Goal: Transaction & Acquisition: Purchase product/service

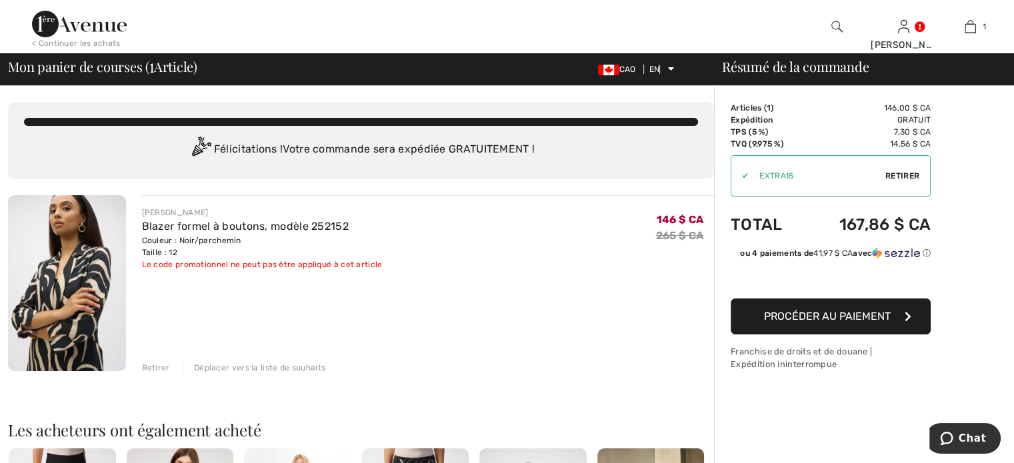
click at [829, 316] on font "Procéder au paiement" at bounding box center [827, 316] width 127 height 13
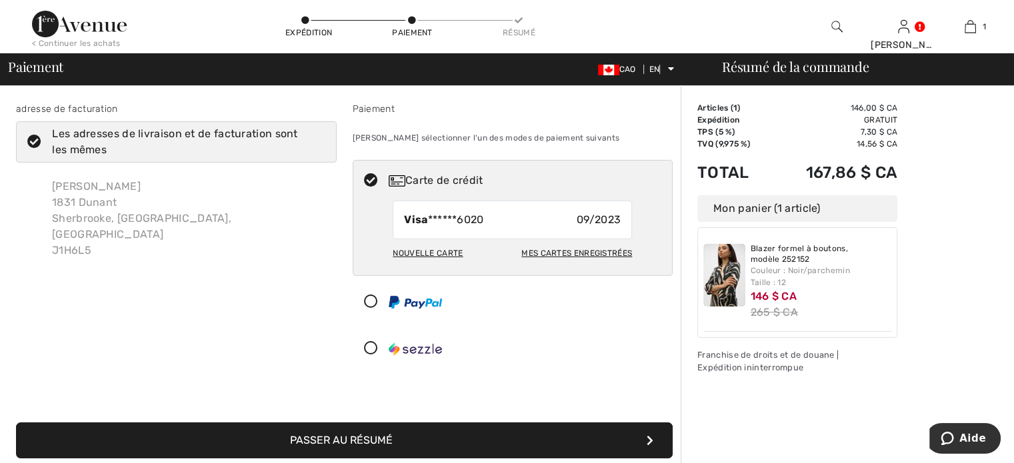
click at [437, 253] on font "Nouvelle carte" at bounding box center [428, 253] width 70 height 9
radio input "true"
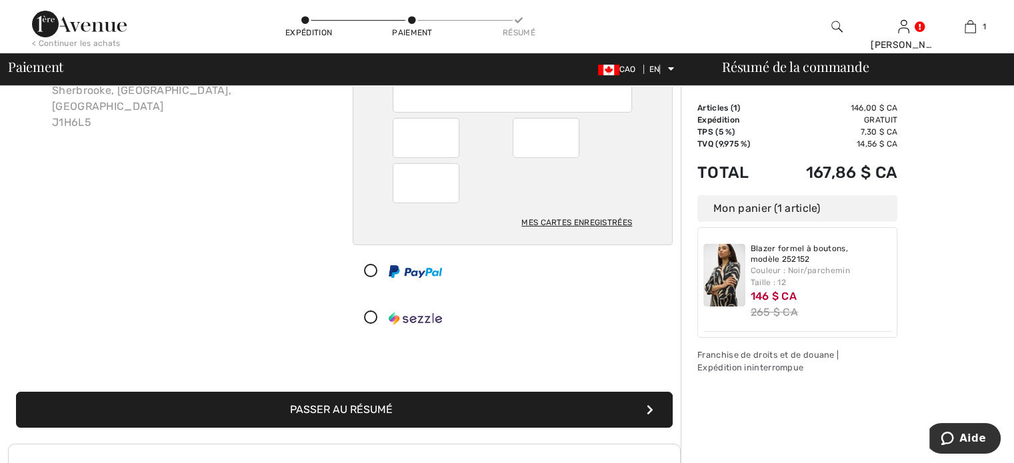
scroll to position [133, 0]
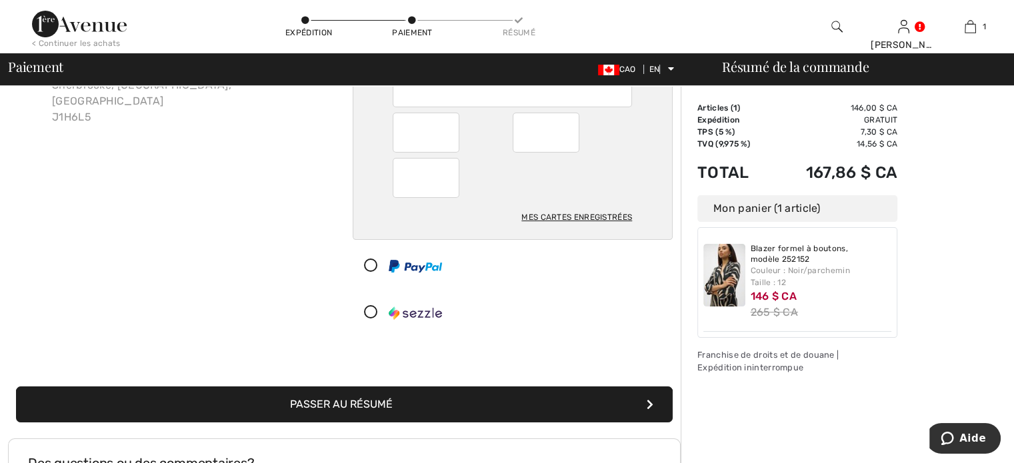
click at [651, 402] on icon "submit" at bounding box center [650, 404] width 7 height 11
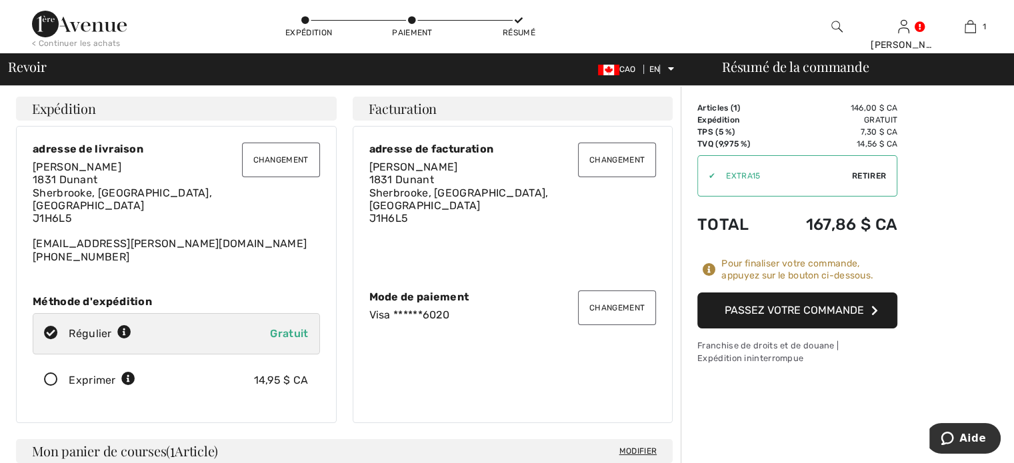
click at [811, 303] on button "Passez votre commande" at bounding box center [797, 311] width 200 height 36
